Goal: Task Accomplishment & Management: Manage account settings

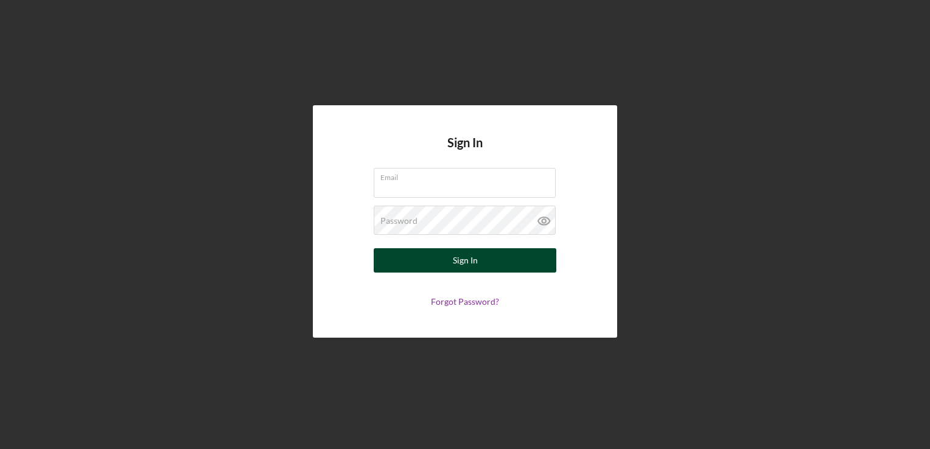
type input "[PERSON_NAME][EMAIL_ADDRESS][PERSON_NAME][DOMAIN_NAME]"
click at [450, 255] on button "Sign In" at bounding box center [465, 260] width 183 height 24
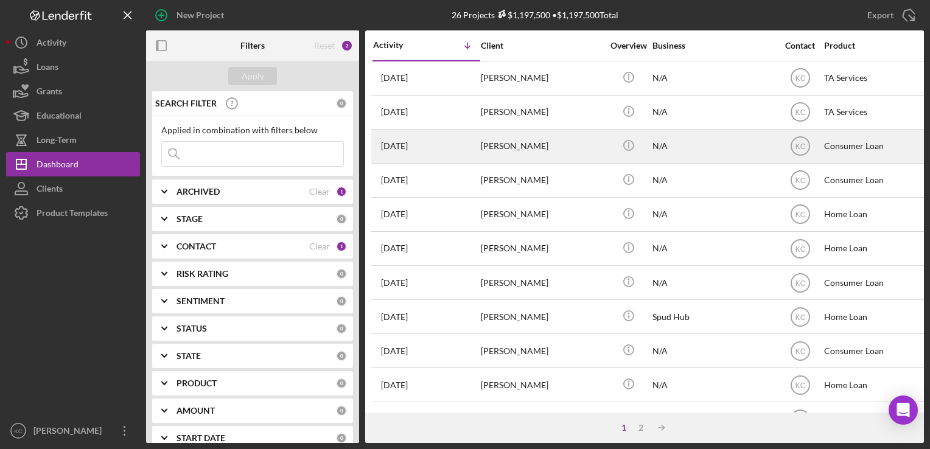
click at [564, 144] on div "[PERSON_NAME]" at bounding box center [542, 146] width 122 height 32
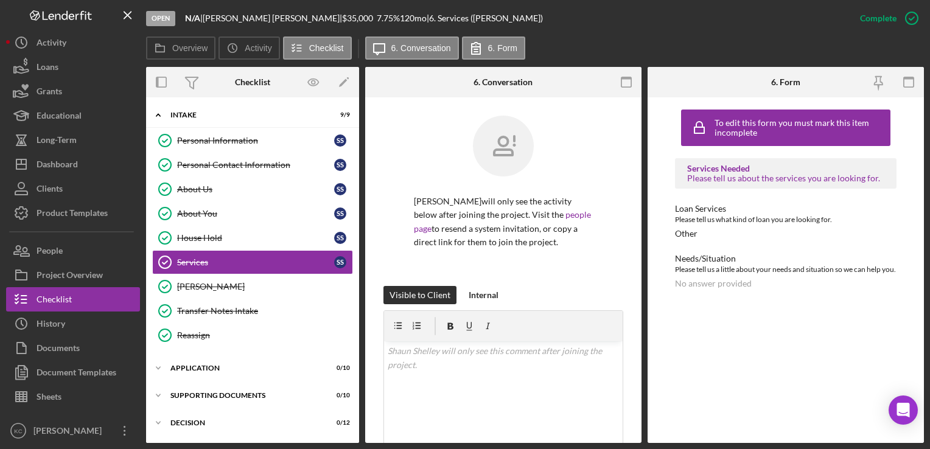
click at [427, 150] on div at bounding box center [503, 155] width 179 height 79
click at [209, 334] on div "Reassign" at bounding box center [264, 335] width 175 height 10
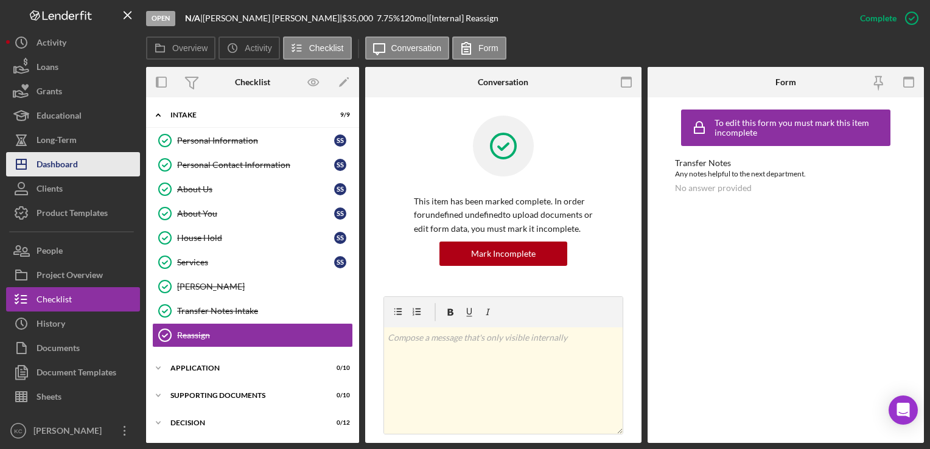
click at [82, 158] on button "Icon/Dashboard Dashboard" at bounding box center [73, 164] width 134 height 24
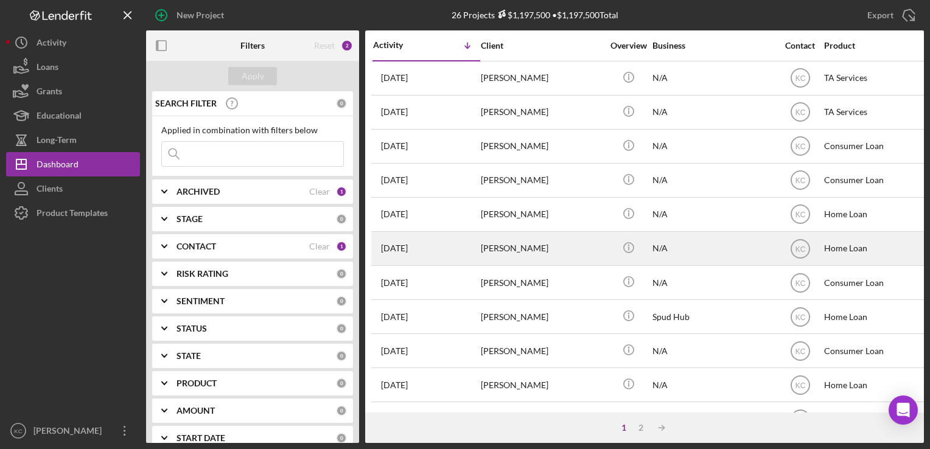
click at [511, 254] on div "[PERSON_NAME]" at bounding box center [542, 248] width 122 height 32
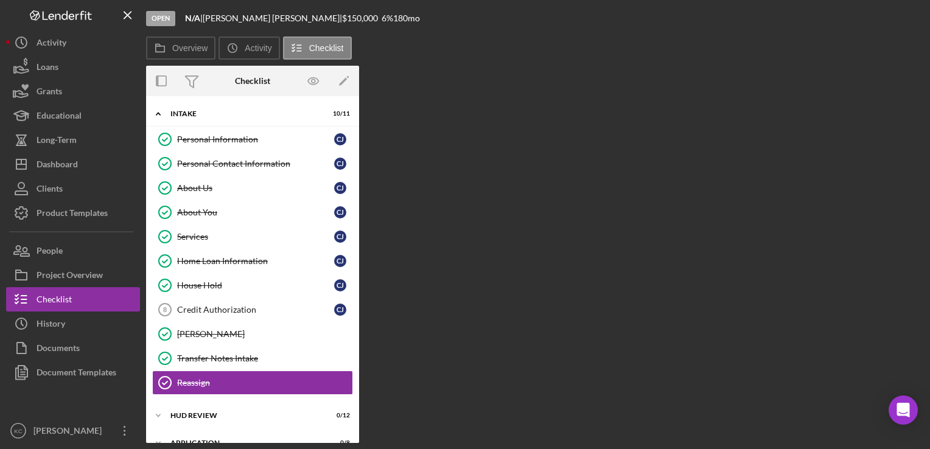
scroll to position [97, 0]
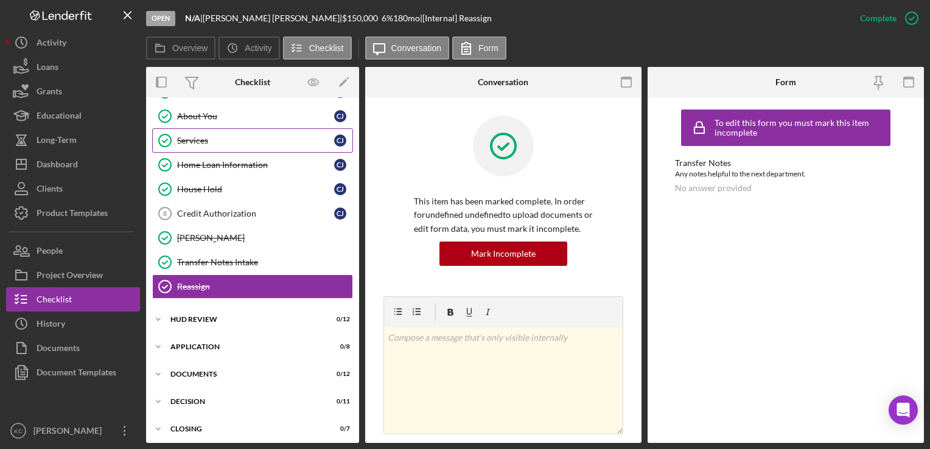
click at [256, 145] on link "Services Services [PERSON_NAME]" at bounding box center [252, 140] width 201 height 24
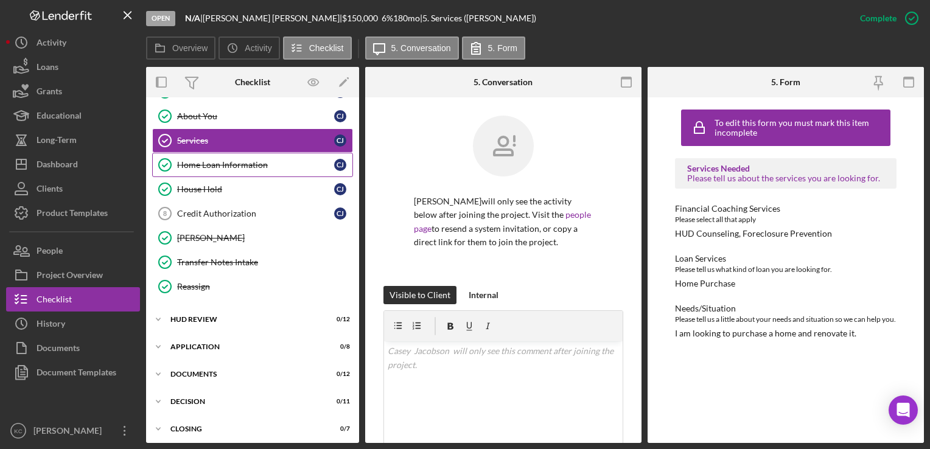
click at [204, 153] on link "Home Loan Information Home Loan Information [PERSON_NAME]" at bounding box center [252, 165] width 201 height 24
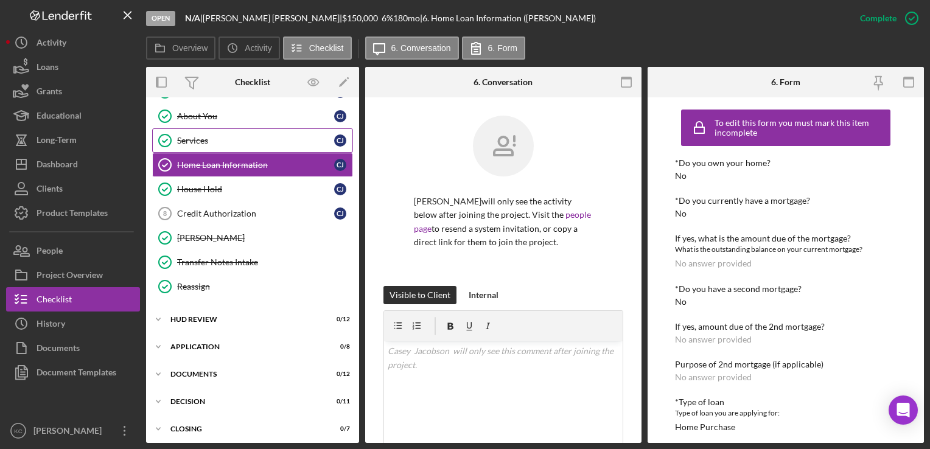
click at [203, 138] on div "Services" at bounding box center [255, 141] width 157 height 10
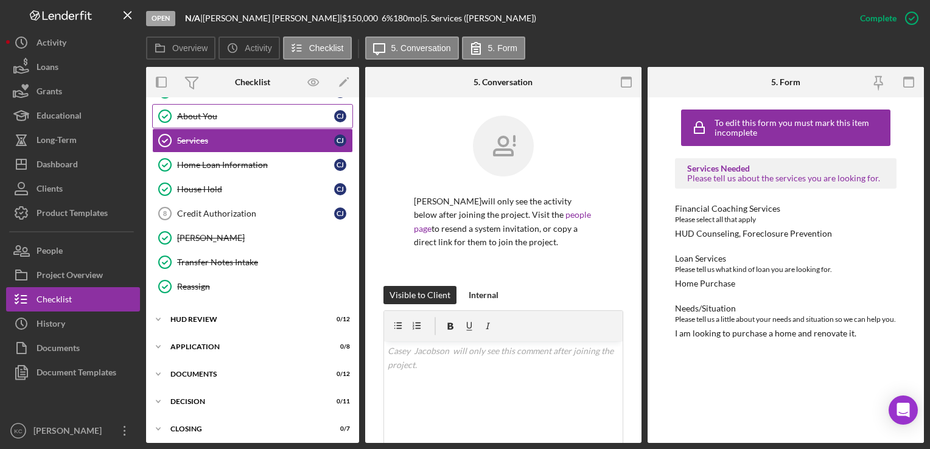
click at [235, 113] on div "About You" at bounding box center [255, 116] width 157 height 10
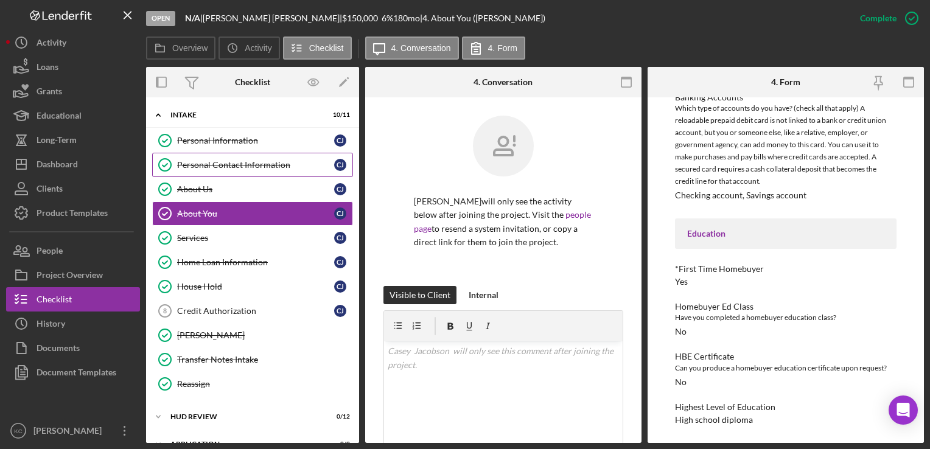
click at [260, 167] on div "Personal Contact Information" at bounding box center [255, 165] width 157 height 10
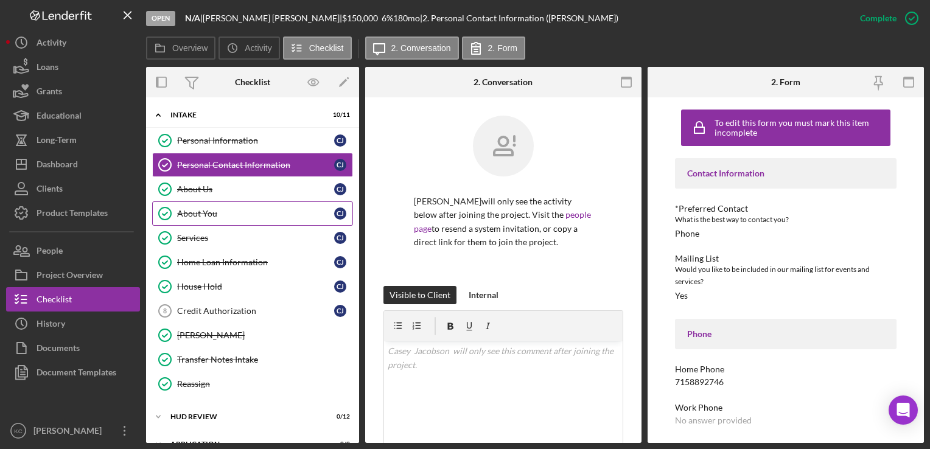
click at [243, 215] on div "About You" at bounding box center [255, 214] width 157 height 10
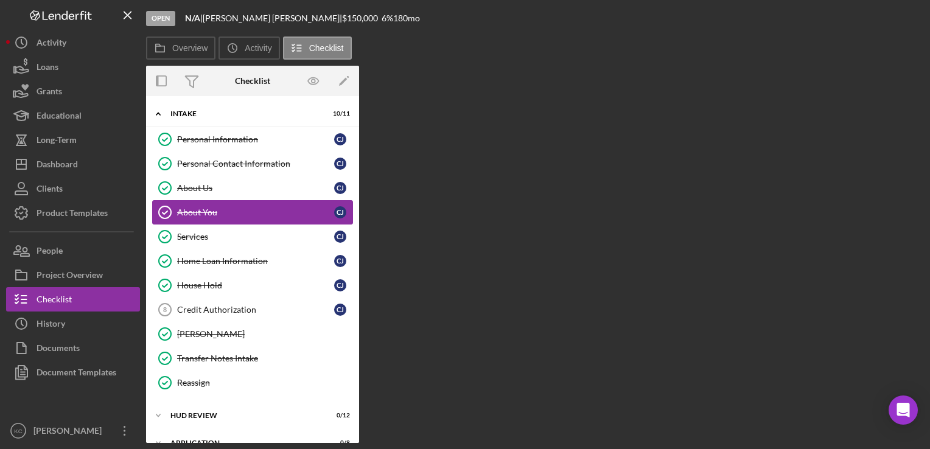
click at [248, 208] on div "About You" at bounding box center [255, 213] width 157 height 10
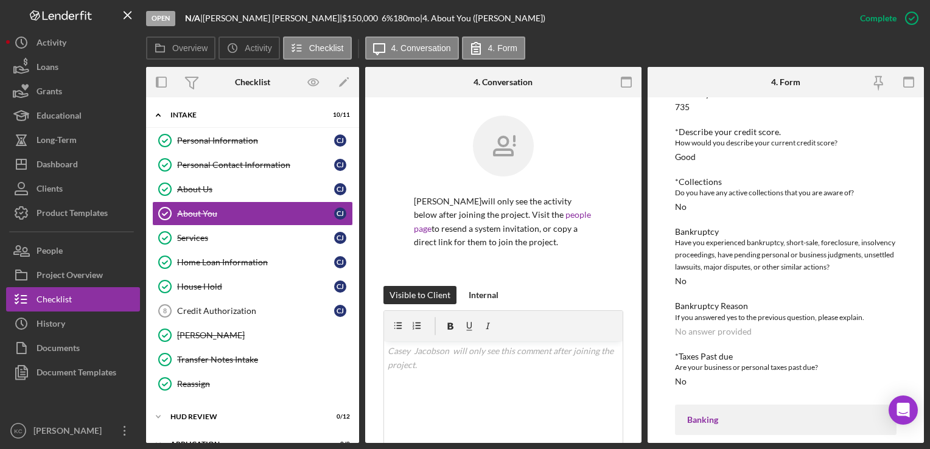
scroll to position [1096, 0]
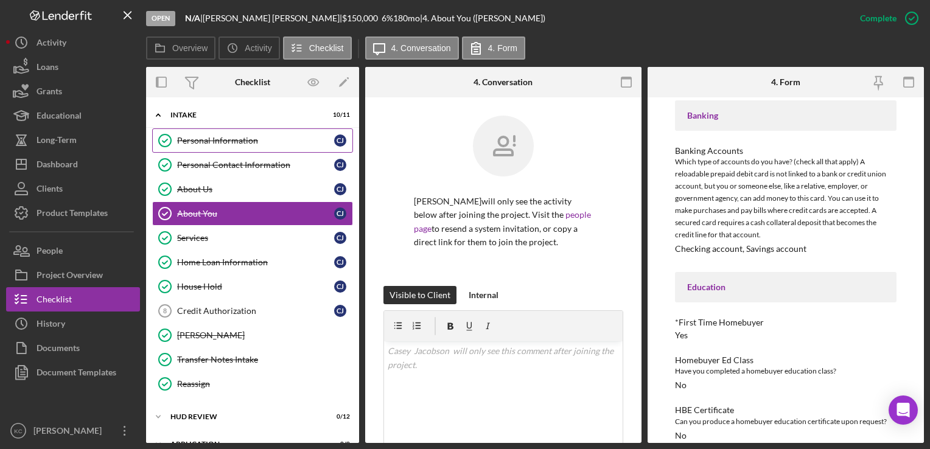
click at [234, 150] on link "Personal Information Personal Information [PERSON_NAME]" at bounding box center [252, 140] width 201 height 24
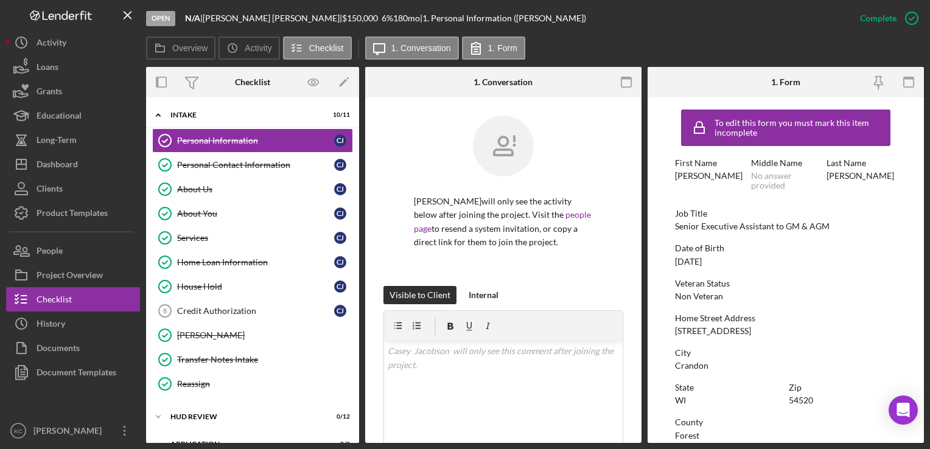
scroll to position [231, 0]
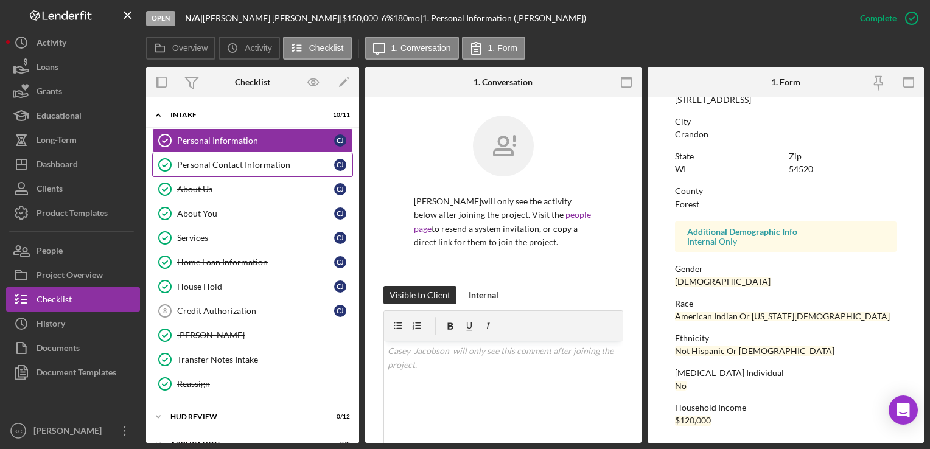
click at [258, 171] on link "Personal Contact Information Personal Contact Information [PERSON_NAME]" at bounding box center [252, 165] width 201 height 24
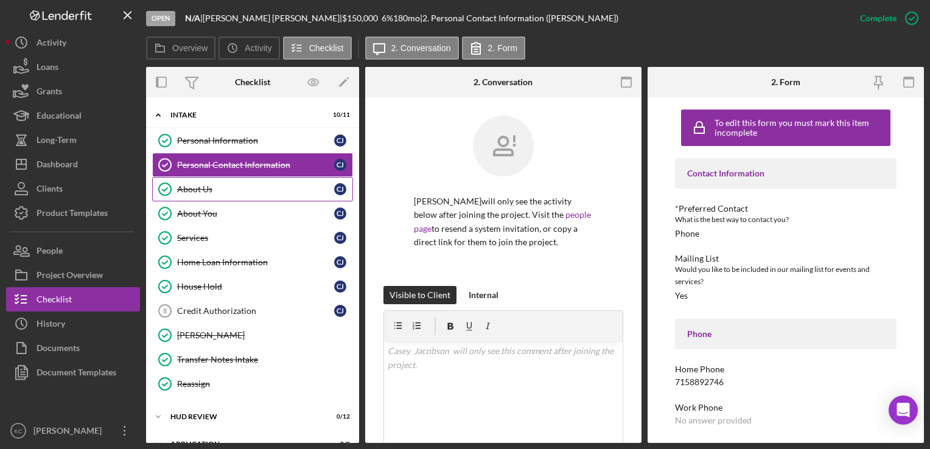
click at [265, 181] on link "About Us About Us [PERSON_NAME]" at bounding box center [252, 189] width 201 height 24
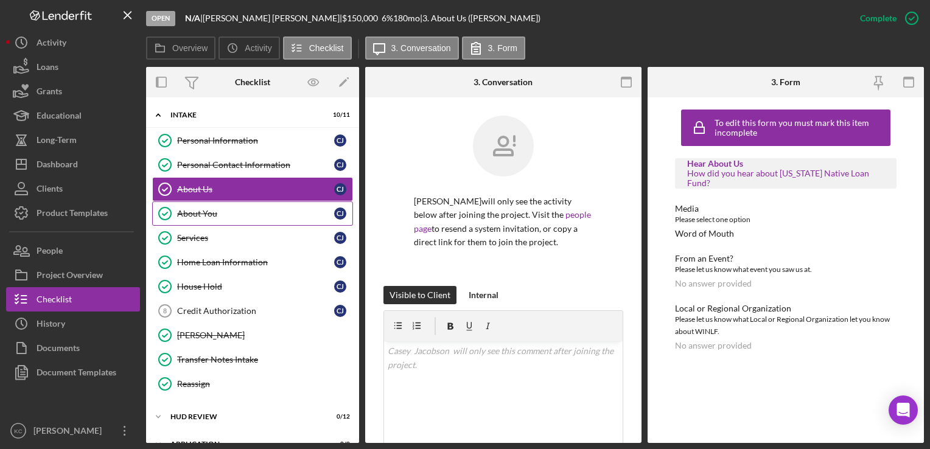
click at [186, 201] on link "About You About You [PERSON_NAME]" at bounding box center [252, 213] width 201 height 24
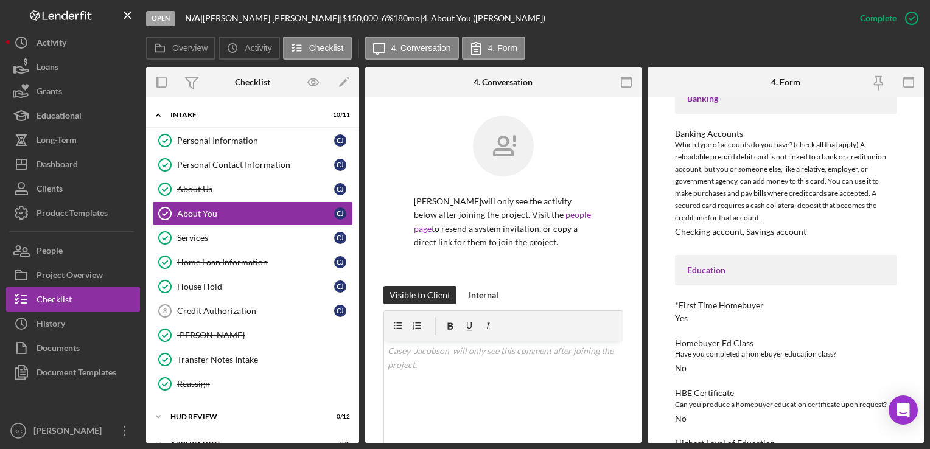
scroll to position [1151, 0]
